Goal: Navigation & Orientation: Understand site structure

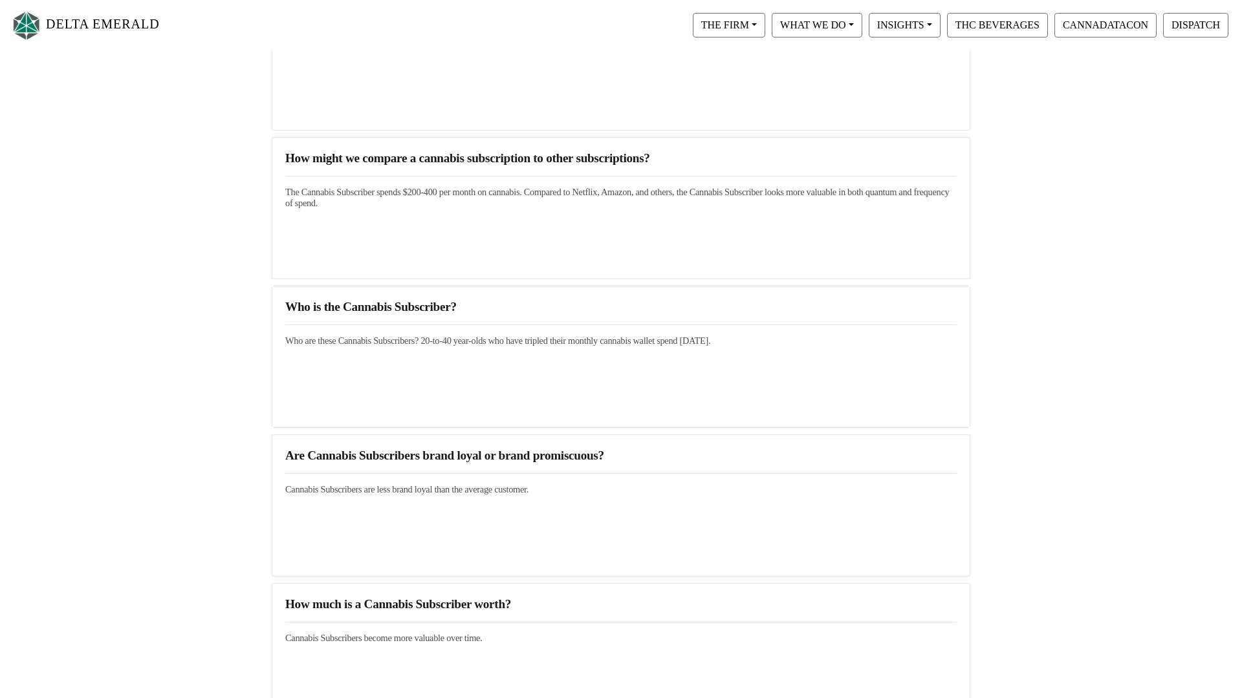
scroll to position [486, 0]
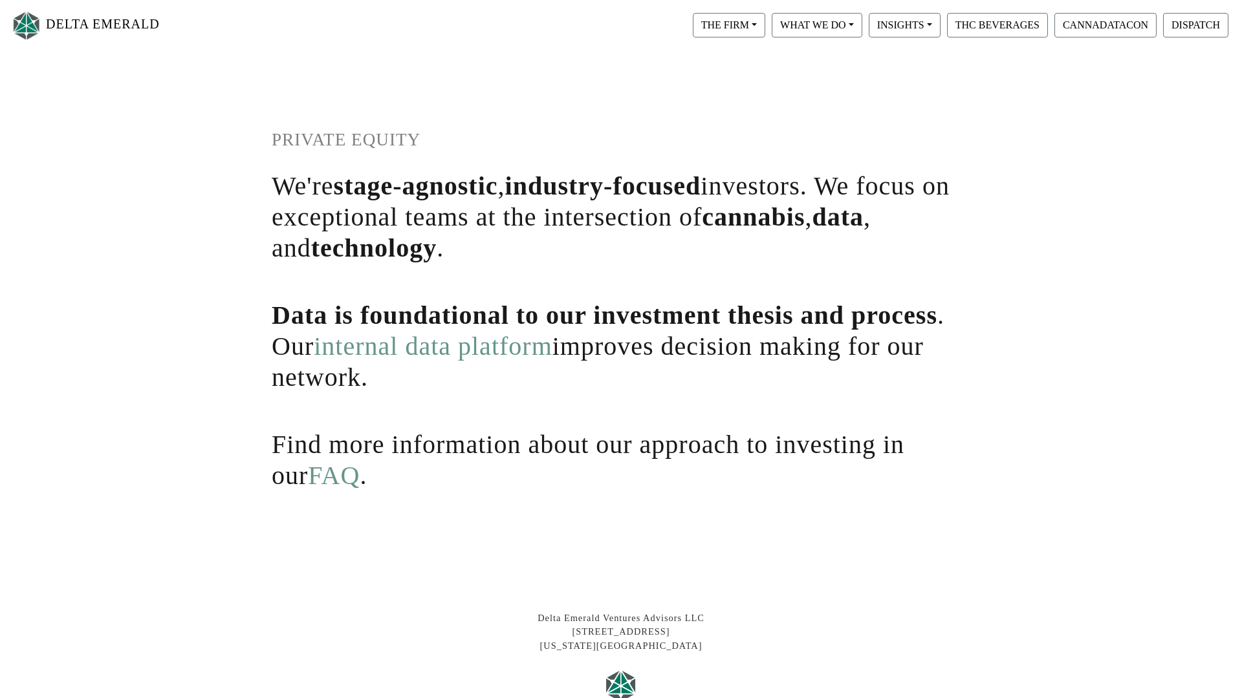
scroll to position [9, 0]
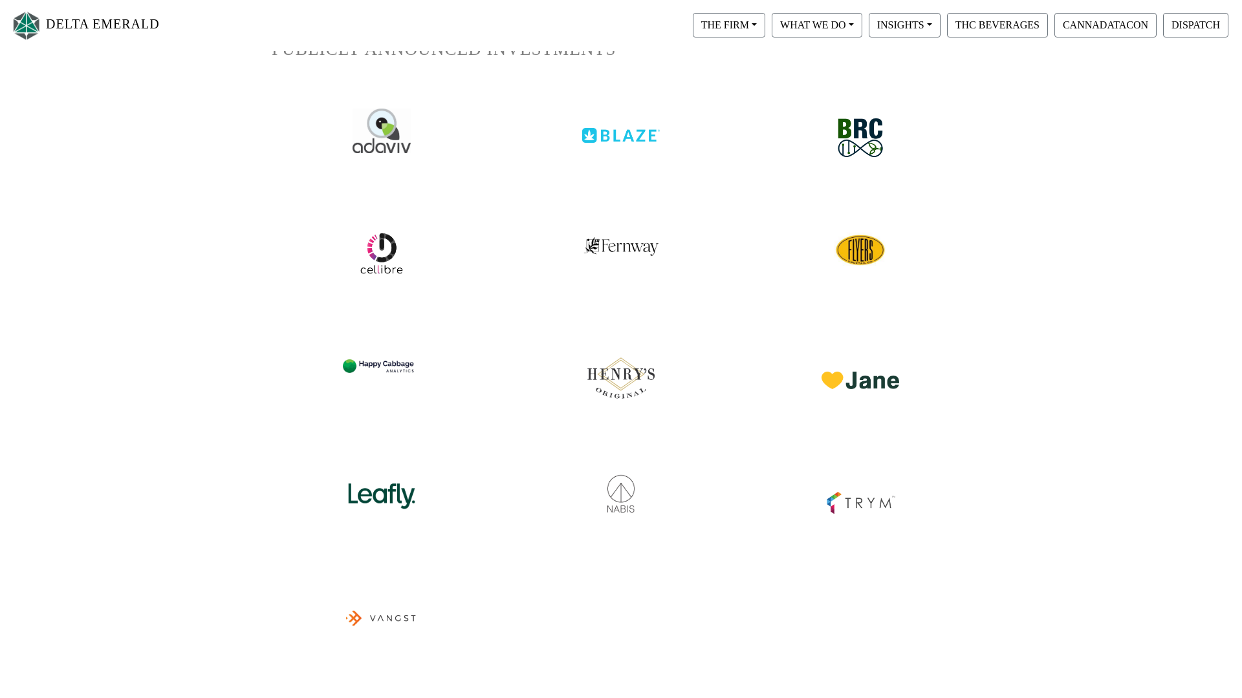
scroll to position [85, 0]
